Goal: Task Accomplishment & Management: Use online tool/utility

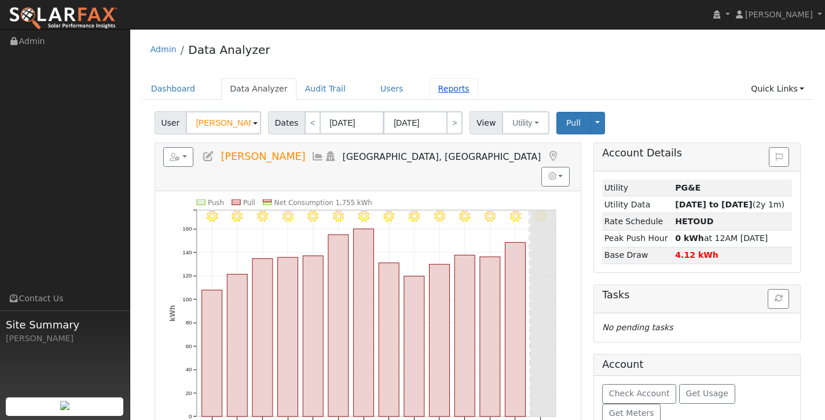
click at [439, 92] on link "Reports" at bounding box center [454, 88] width 49 height 21
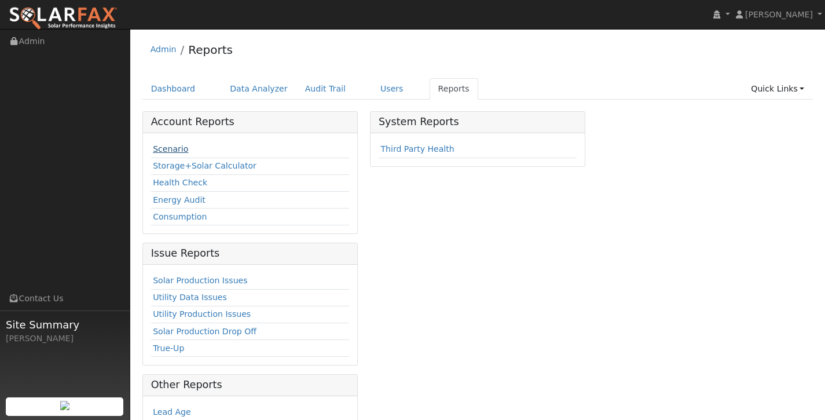
click at [164, 145] on link "Scenario" at bounding box center [170, 148] width 35 height 9
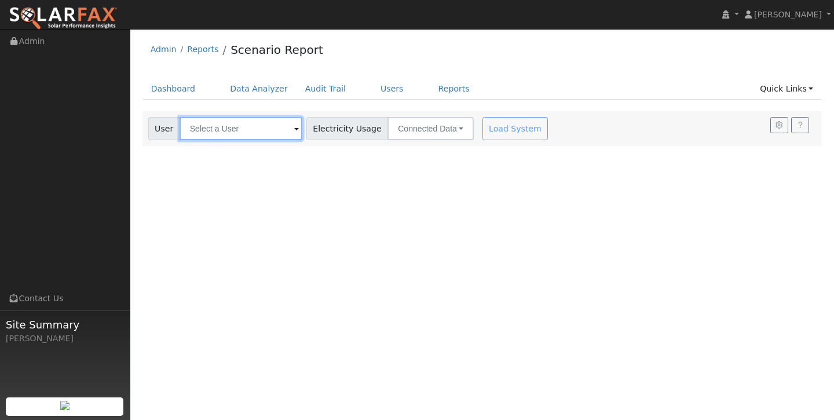
click at [247, 129] on input "text" at bounding box center [241, 128] width 123 height 23
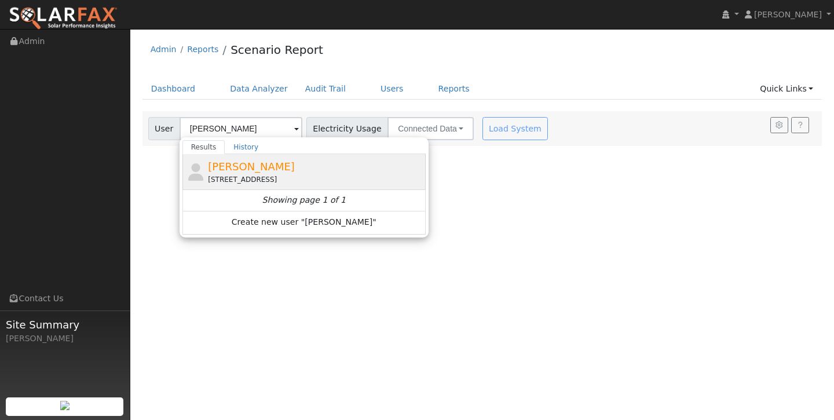
click at [294, 174] on div "2285 Weston Way, Merced, CA 95340" at bounding box center [315, 179] width 215 height 10
type input "Lynnie Rice"
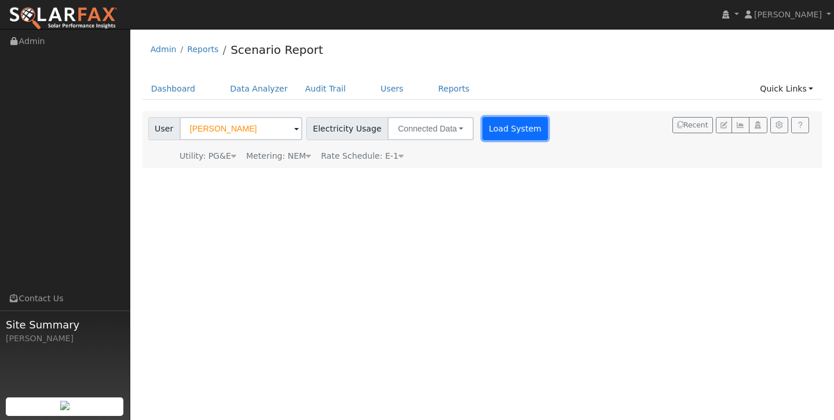
click at [501, 122] on button "Load System" at bounding box center [515, 128] width 66 height 23
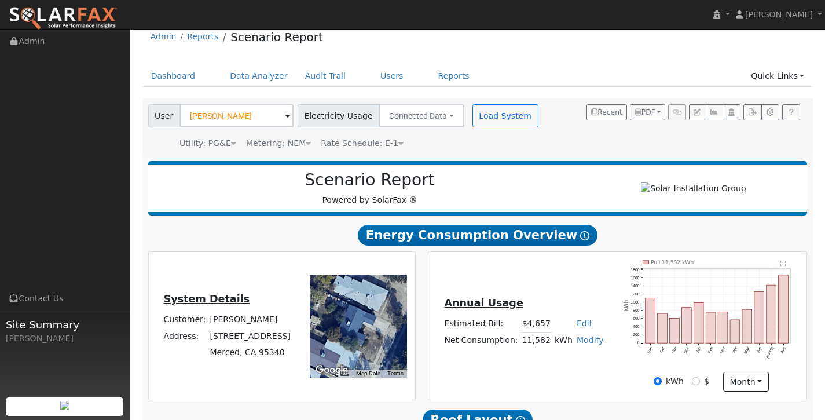
scroll to position [62, 0]
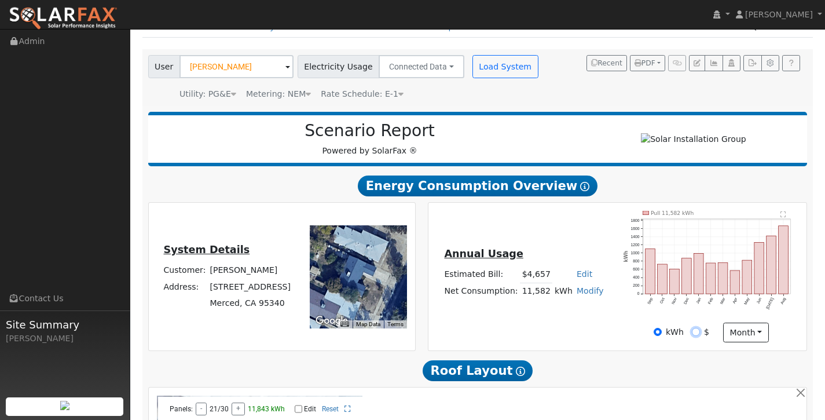
click at [694, 334] on input "$" at bounding box center [696, 332] width 8 height 8
radio input "true"
radio input "false"
